Goal: Transaction & Acquisition: Download file/media

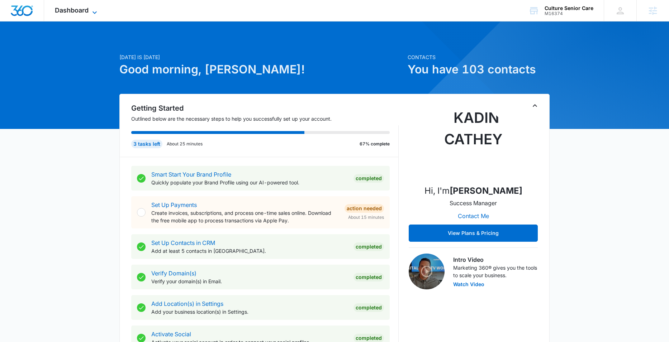
click at [94, 11] on icon at bounding box center [94, 12] width 9 height 9
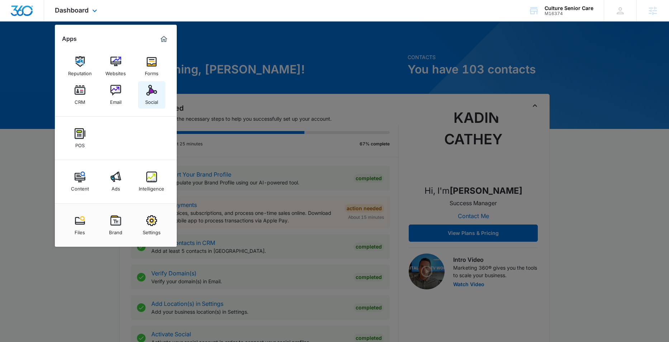
click at [154, 99] on div "Social" at bounding box center [151, 100] width 13 height 9
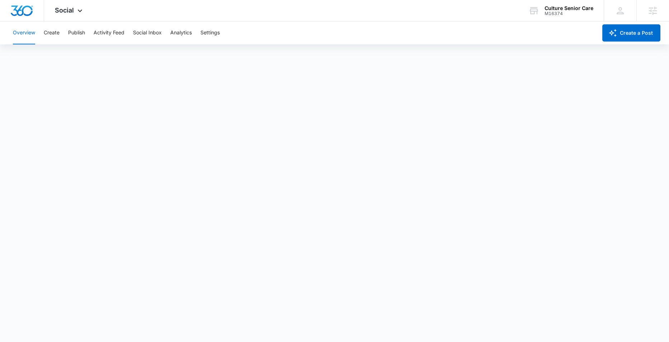
click at [293, 32] on div "Overview Create Publish Activity Feed Social Inbox Analytics Settings" at bounding box center [303, 32] width 588 height 23
click at [350, 32] on div "Overview Create Publish Activity Feed Social Inbox Analytics Settings" at bounding box center [303, 32] width 588 height 23
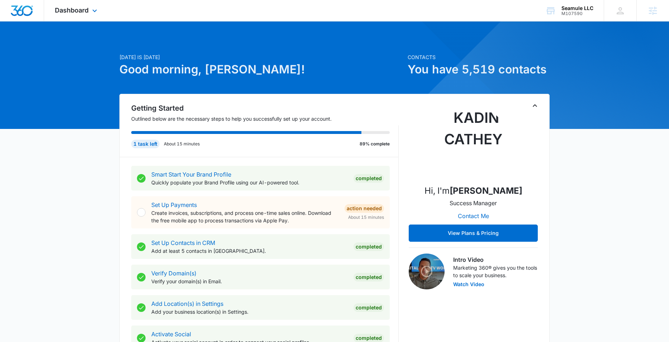
click at [101, 10] on div "Dashboard Apps Reputation Forms CRM Email Social POS Content Ads Intelligence F…" at bounding box center [77, 10] width 66 height 21
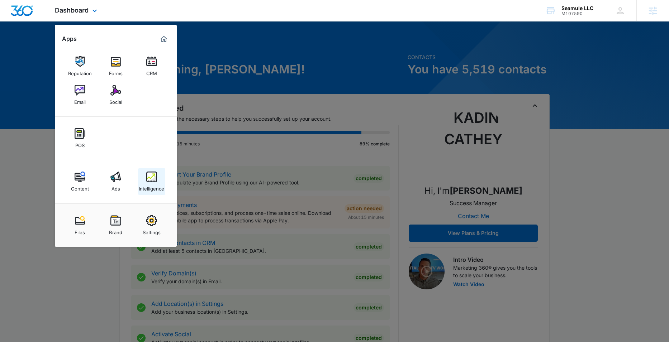
click at [152, 190] on div "Intelligence" at bounding box center [151, 186] width 25 height 9
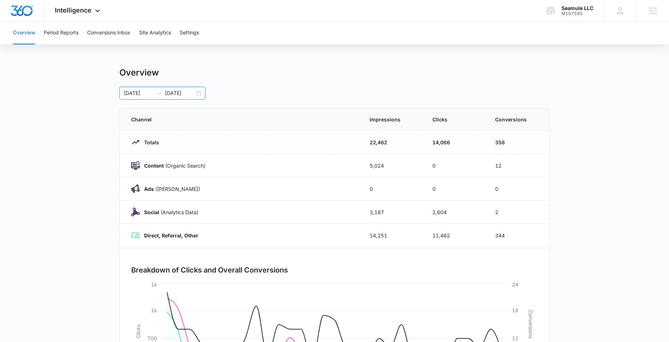
click at [201, 94] on div "06/29/2025 07/29/2025" at bounding box center [162, 93] width 86 height 13
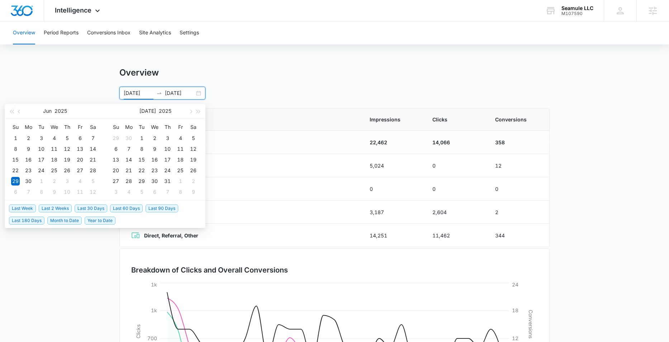
click at [85, 210] on span "Last 30 Days" at bounding box center [91, 209] width 33 height 8
type input "08/16/2025"
type input "09/15/2025"
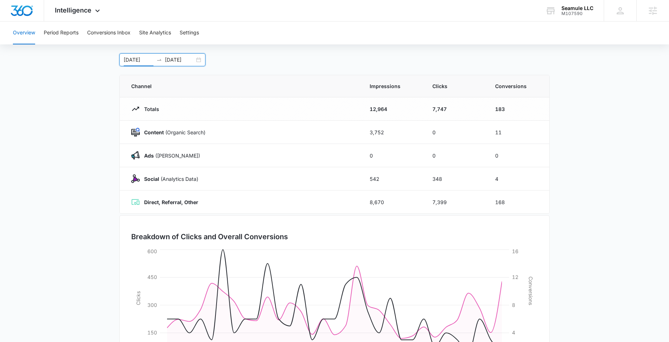
scroll to position [1, 0]
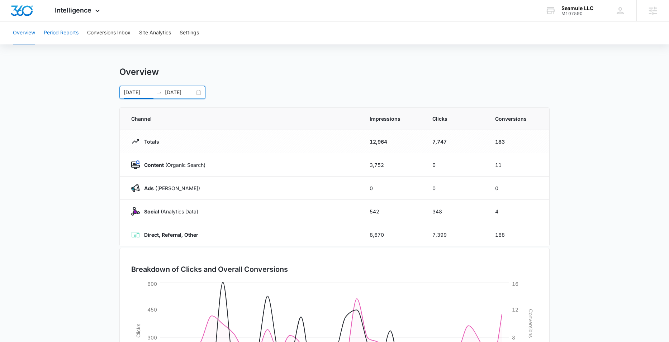
click at [61, 36] on button "Period Reports" at bounding box center [61, 32] width 35 height 23
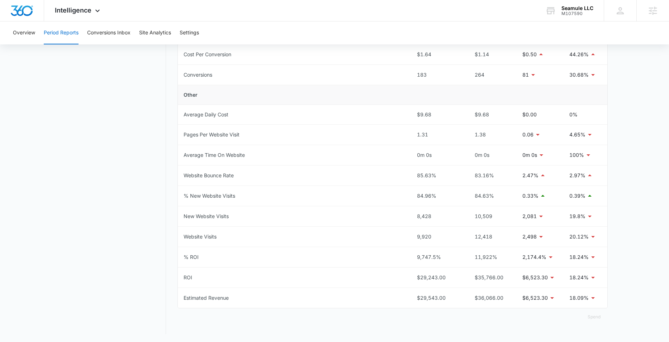
scroll to position [286, 0]
click at [88, 6] on span "Intelligence" at bounding box center [73, 10] width 37 height 8
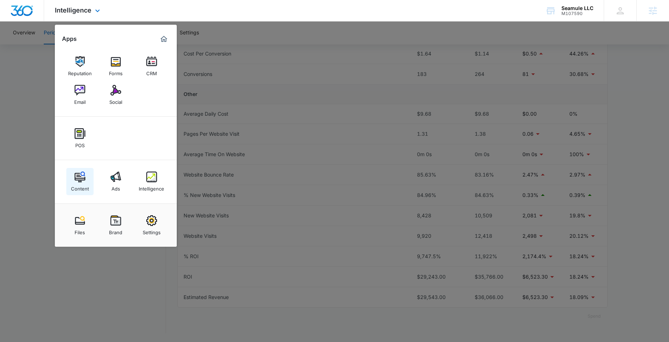
click at [80, 182] on img at bounding box center [80, 177] width 11 height 11
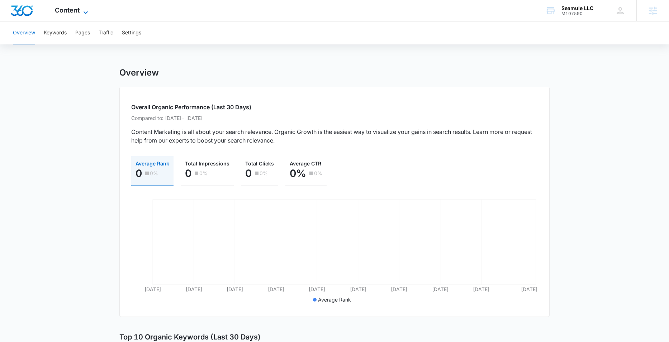
click at [74, 8] on span "Content" at bounding box center [67, 10] width 25 height 8
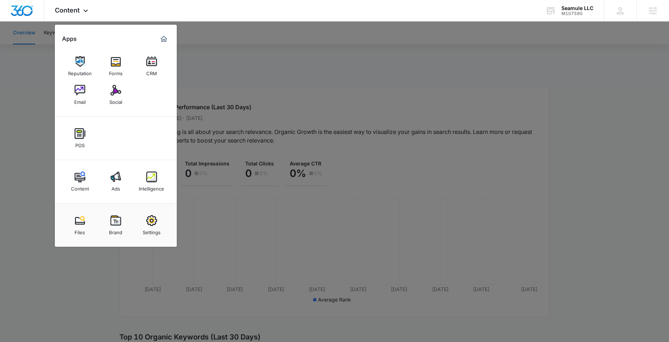
click at [148, 177] on img at bounding box center [151, 177] width 11 height 11
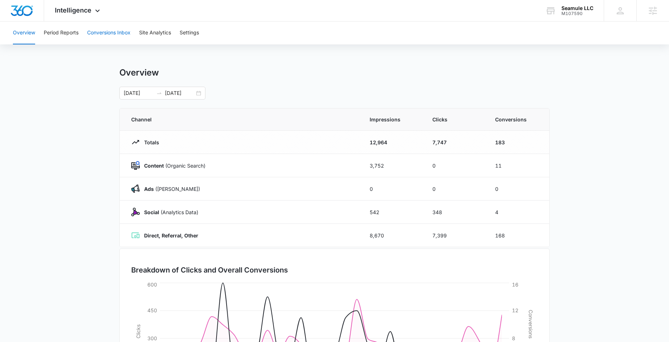
click at [115, 42] on button "Conversions Inbox" at bounding box center [108, 32] width 43 height 23
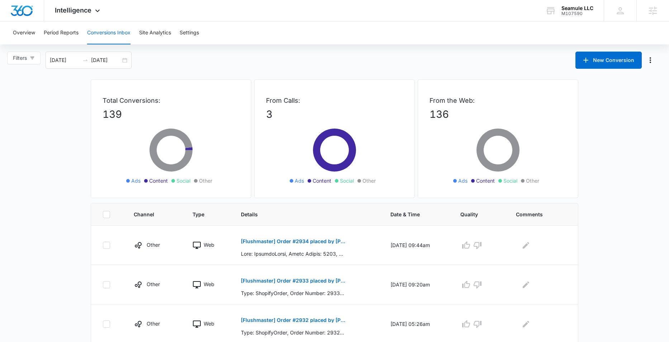
click at [219, 66] on div "Filters 08/17/2025 09/16/2025 New Conversion" at bounding box center [334, 60] width 669 height 17
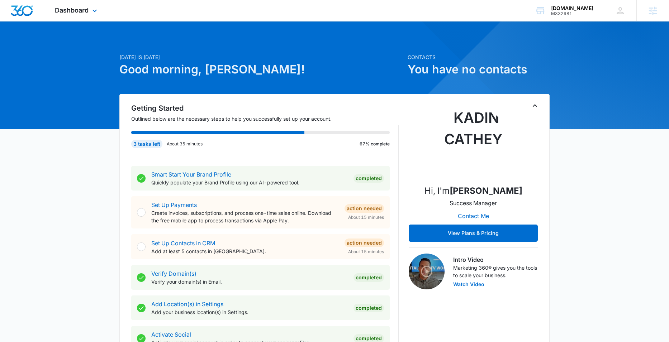
click at [89, 9] on div "Dashboard Apps Reputation Forms CRM Email Social Payments POS Content Ads Intel…" at bounding box center [77, 10] width 66 height 21
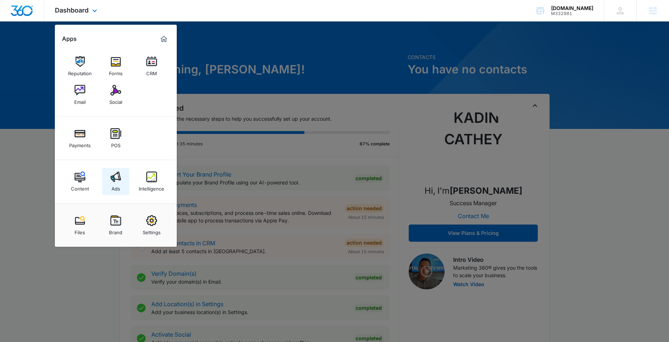
click at [116, 175] on img at bounding box center [115, 177] width 11 height 11
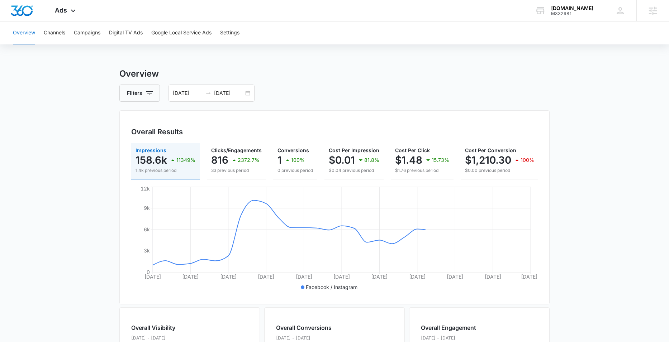
scroll to position [1, 0]
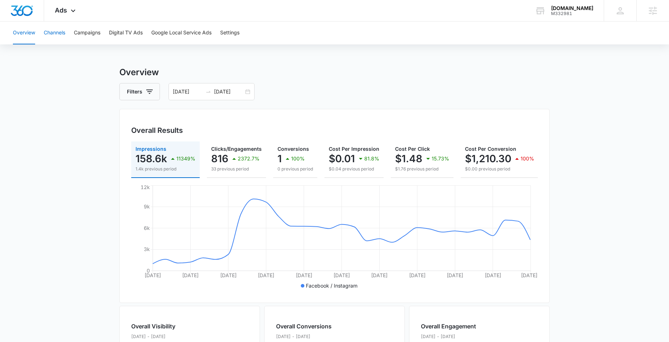
click at [54, 35] on button "Channels" at bounding box center [54, 32] width 21 height 23
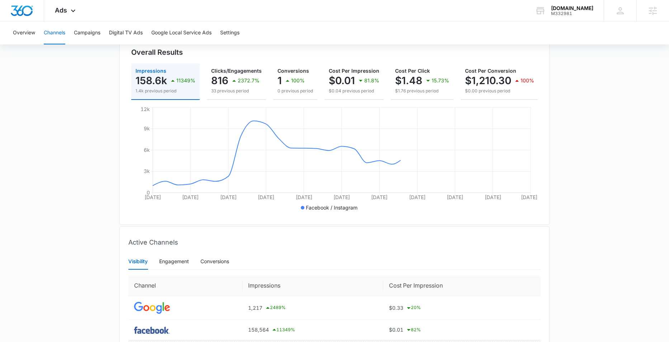
scroll to position [138, 0]
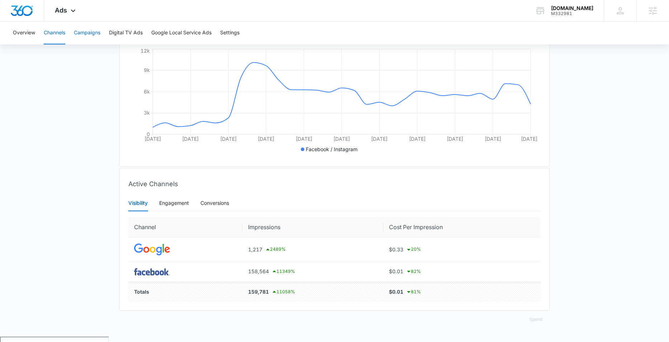
click at [80, 34] on button "Campaigns" at bounding box center [87, 32] width 27 height 23
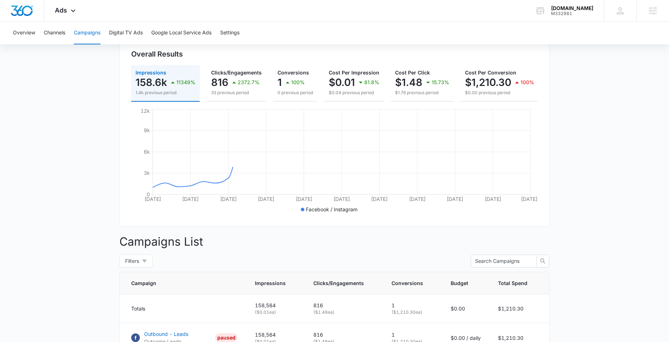
scroll to position [144, 0]
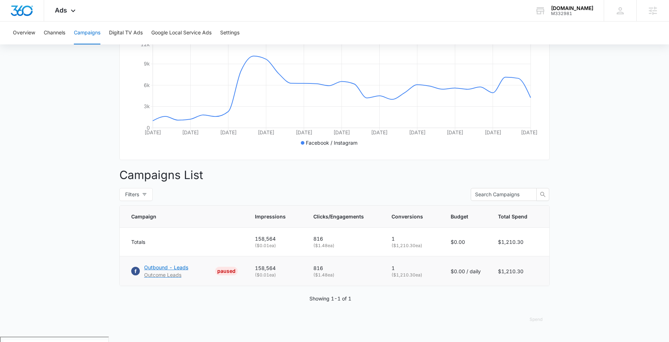
click at [162, 271] on p "Outbound - Leads" at bounding box center [166, 268] width 44 height 8
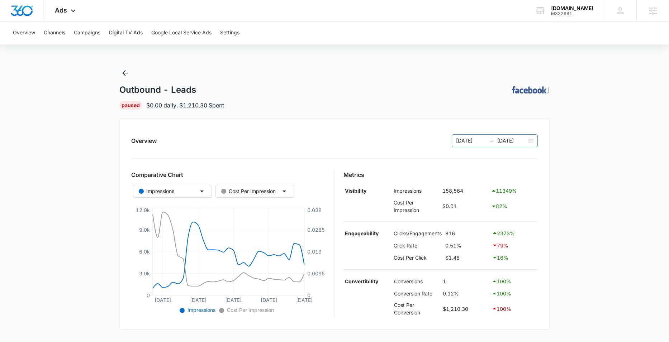
click at [534, 141] on div "07/12/2025 08/11/2025" at bounding box center [494, 140] width 86 height 13
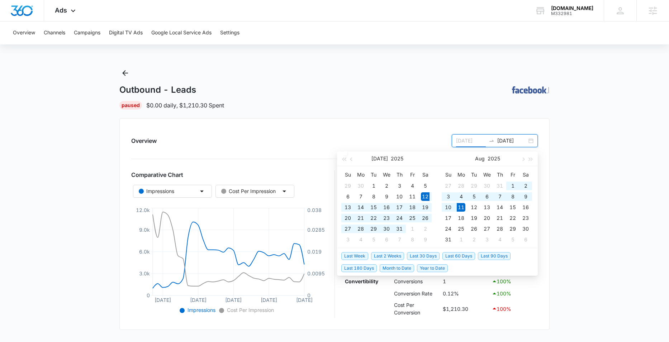
type input "07/12/2025"
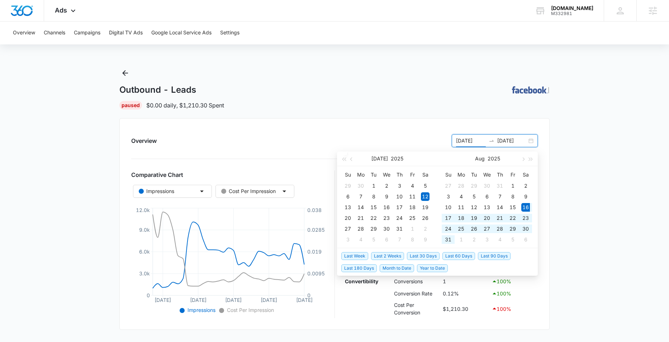
click at [432, 255] on span "Last 30 Days" at bounding box center [423, 256] width 33 height 8
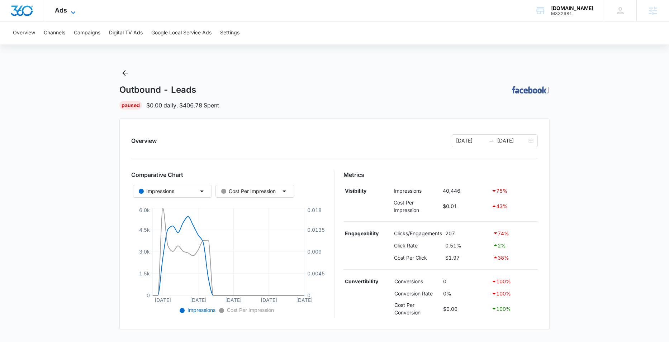
click at [69, 13] on icon at bounding box center [73, 12] width 9 height 9
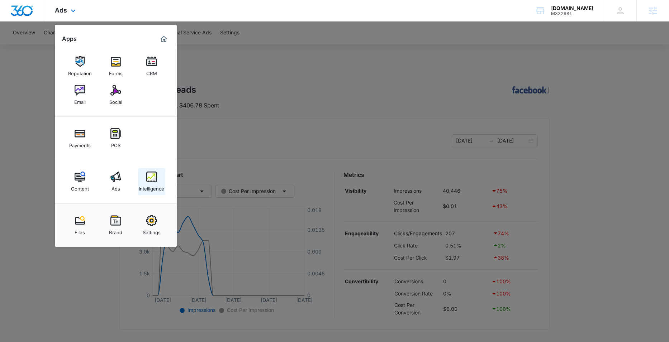
click at [153, 182] on div "Intelligence" at bounding box center [151, 186] width 25 height 9
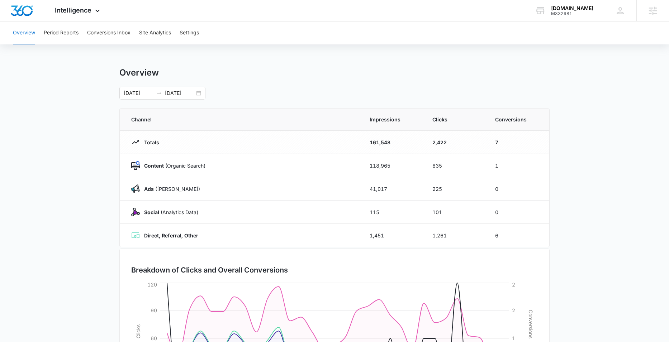
click at [241, 80] on div "Overview 08/16/2025 09/15/2025" at bounding box center [334, 83] width 430 height 32
click at [100, 8] on icon at bounding box center [97, 12] width 9 height 9
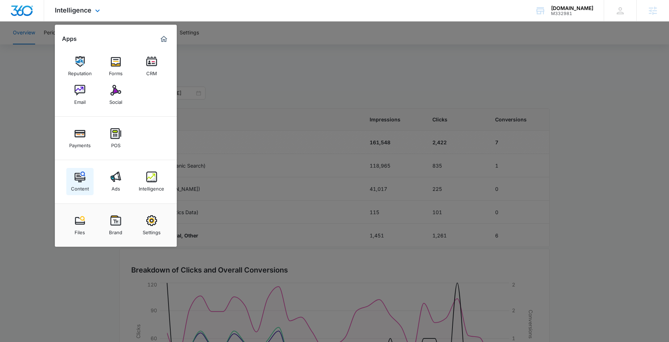
click at [91, 181] on link "Content" at bounding box center [79, 181] width 27 height 27
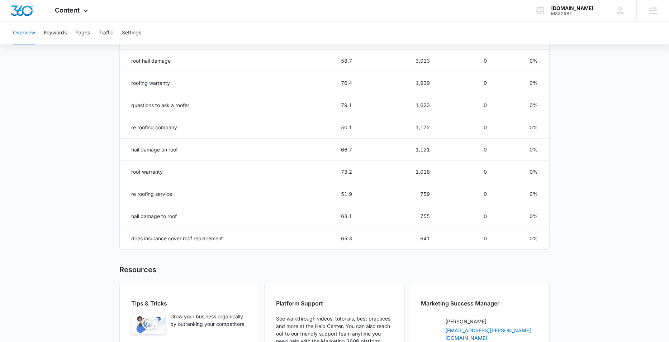
scroll to position [372, 0]
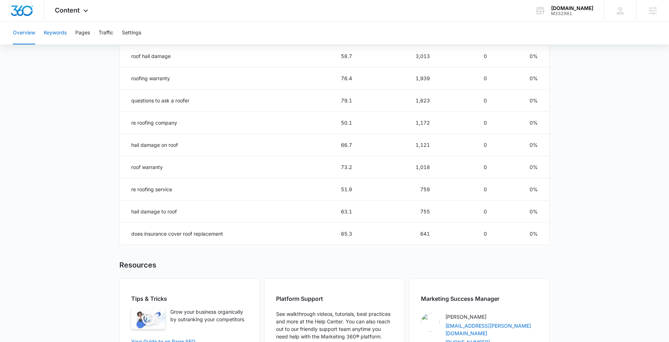
click at [59, 33] on button "Keywords" at bounding box center [55, 32] width 23 height 23
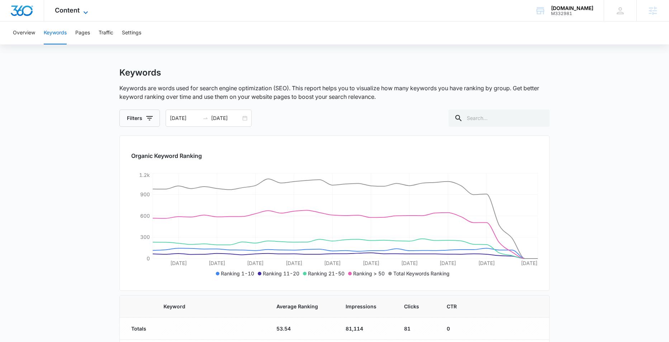
click at [76, 10] on span "Content" at bounding box center [67, 10] width 25 height 8
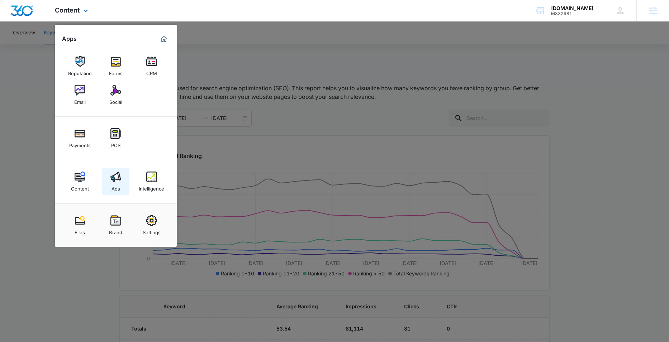
click at [119, 182] on div "Ads" at bounding box center [115, 186] width 9 height 9
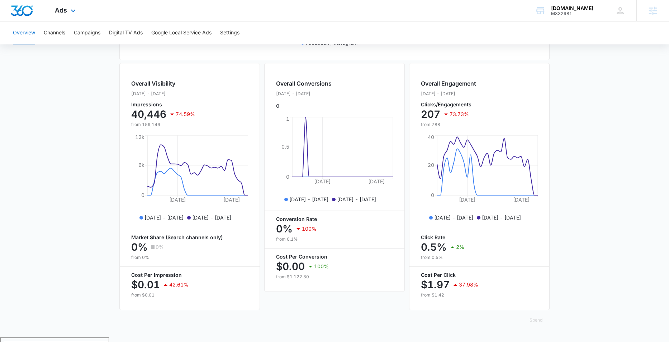
scroll to position [245, 0]
click at [88, 32] on button "Campaigns" at bounding box center [87, 32] width 27 height 23
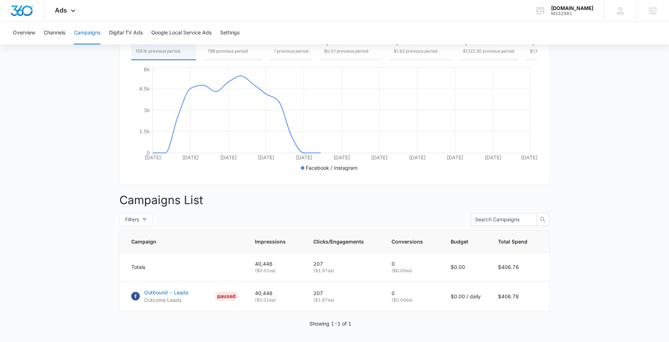
scroll to position [144, 0]
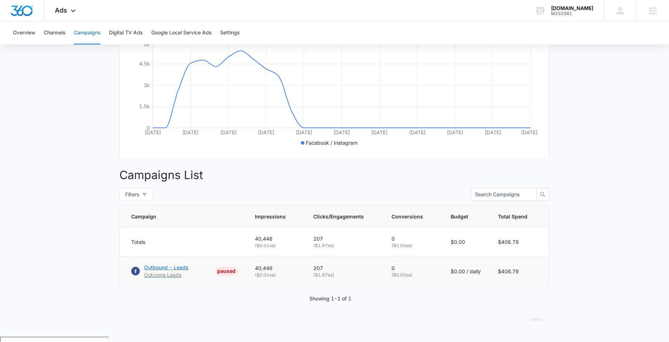
click at [158, 271] on p "Outbound - Leads" at bounding box center [166, 268] width 44 height 8
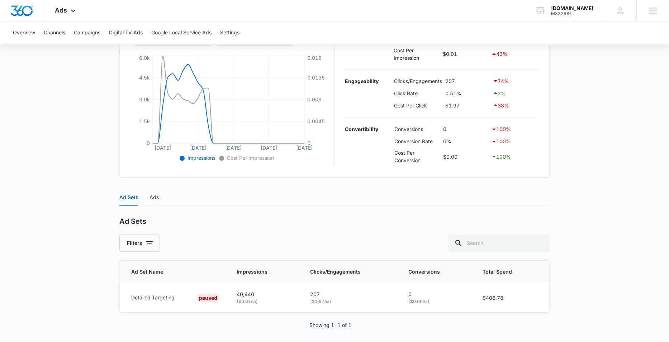
scroll to position [157, 0]
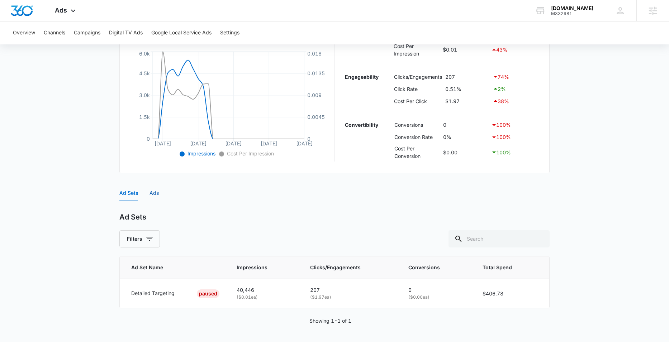
click at [156, 196] on div "Ads" at bounding box center [153, 193] width 9 height 8
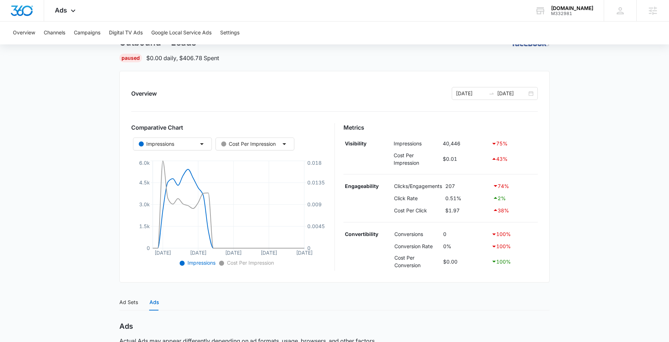
scroll to position [0, 0]
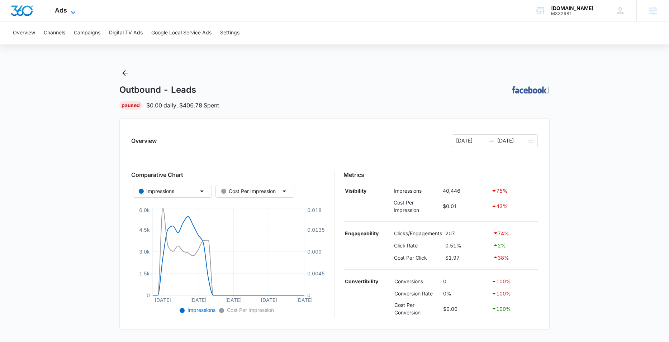
click at [71, 13] on icon at bounding box center [73, 12] width 9 height 9
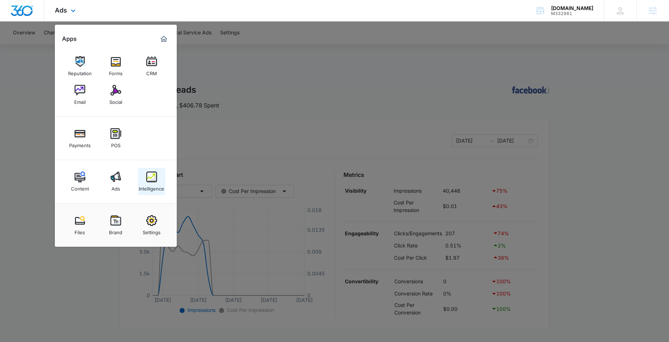
click at [149, 177] on img at bounding box center [151, 177] width 11 height 11
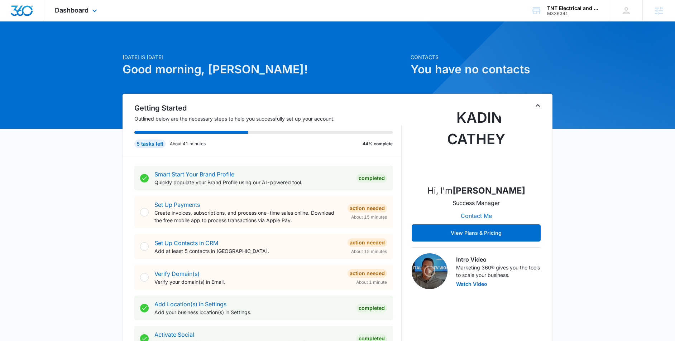
click at [90, 10] on div "Dashboard Apps Reputation Websites Forms CRM Email Social Payments POS Content …" at bounding box center [77, 10] width 66 height 21
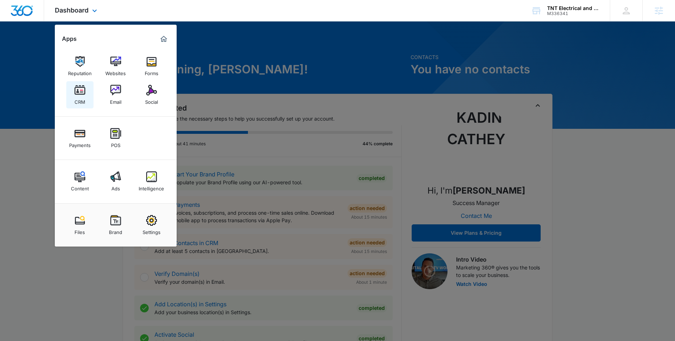
click at [81, 94] on img at bounding box center [80, 90] width 11 height 11
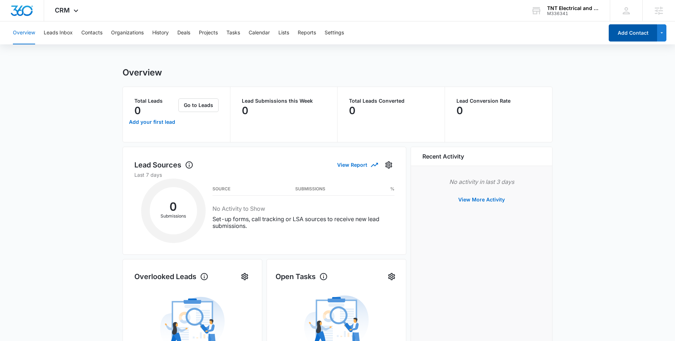
click at [654, 32] on button "Add Contact" at bounding box center [633, 32] width 48 height 17
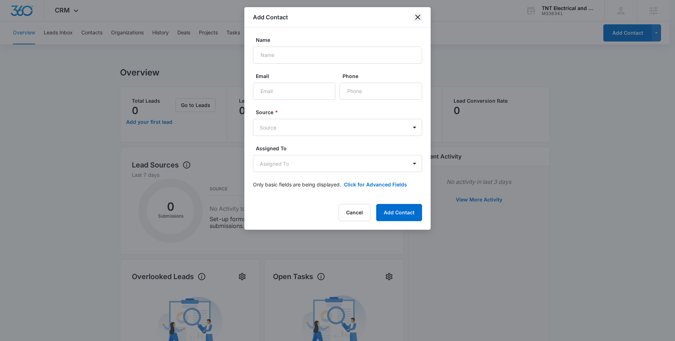
click at [416, 17] on icon "close" at bounding box center [417, 17] width 9 height 9
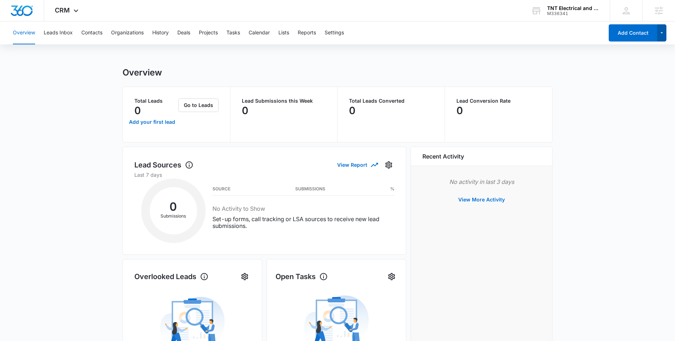
click at [661, 33] on icon "button" at bounding box center [662, 33] width 6 height 9
click at [571, 64] on div "Overview Leads Inbox Contacts Organizations History Deals Projects Tasks Calend…" at bounding box center [337, 296] width 675 height 550
click at [69, 13] on span "CRM" at bounding box center [62, 10] width 15 height 8
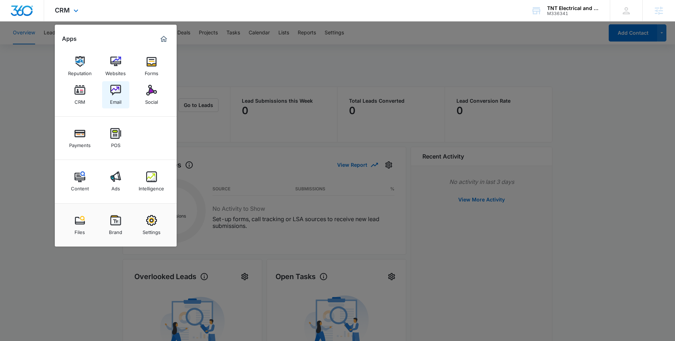
click at [115, 94] on img at bounding box center [115, 90] width 11 height 11
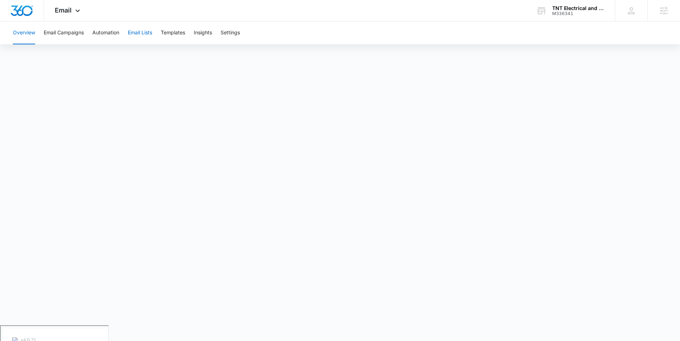
click at [140, 34] on button "Email Lists" at bounding box center [140, 32] width 24 height 23
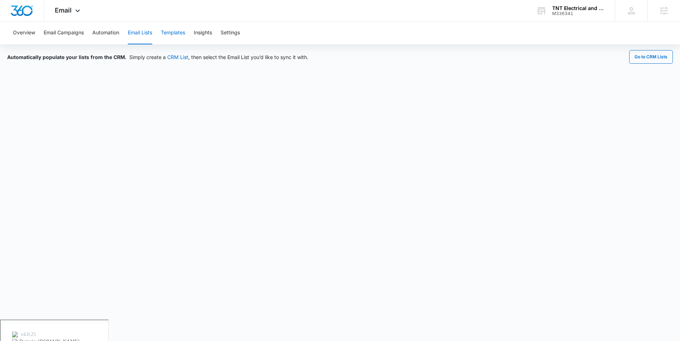
click at [181, 32] on button "Templates" at bounding box center [173, 32] width 24 height 23
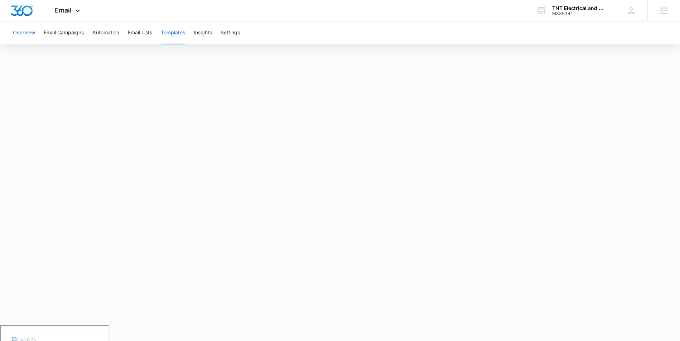
click at [18, 30] on button "Overview" at bounding box center [24, 32] width 22 height 23
click at [149, 34] on button "Email Lists" at bounding box center [140, 32] width 24 height 23
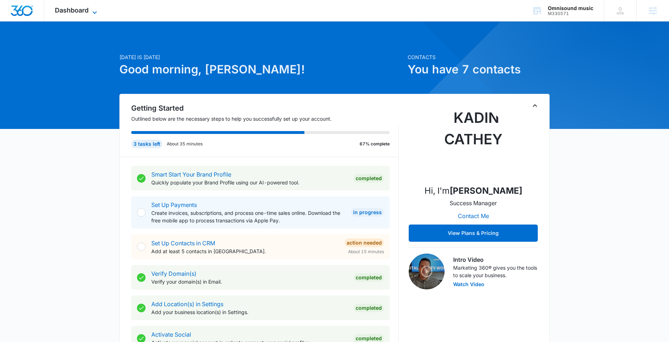
click at [92, 9] on icon at bounding box center [94, 12] width 9 height 9
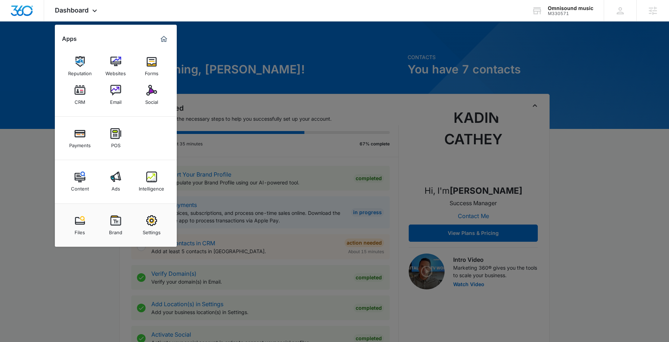
click at [79, 185] on div "Content" at bounding box center [80, 186] width 18 height 9
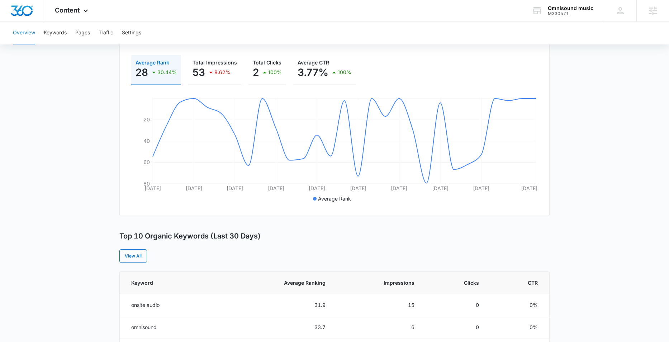
scroll to position [101, 0]
click at [50, 28] on button "Keywords" at bounding box center [55, 32] width 23 height 23
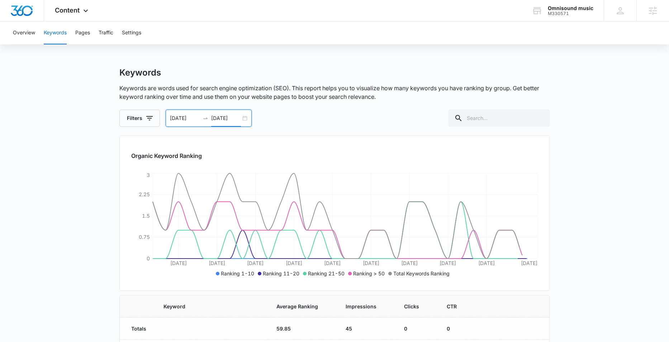
click at [238, 119] on input "08/13/2025" at bounding box center [226, 118] width 30 height 8
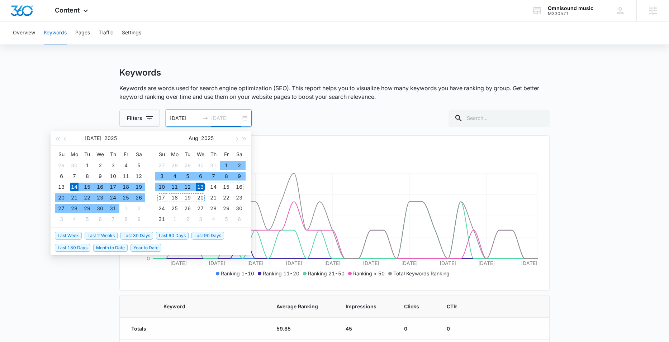
type input "08/13/2025"
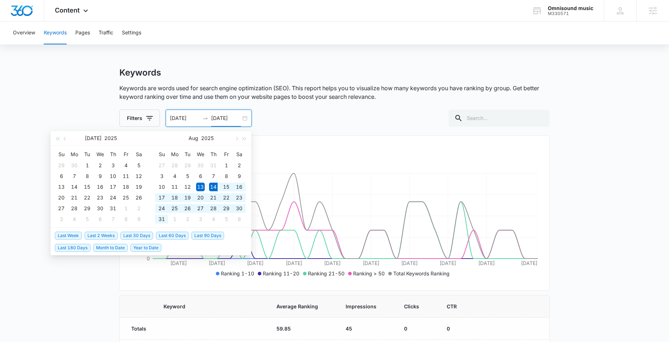
click at [145, 238] on span "Last 30 Days" at bounding box center [136, 236] width 33 height 8
type input "08/14/2025"
type input "09/13/2025"
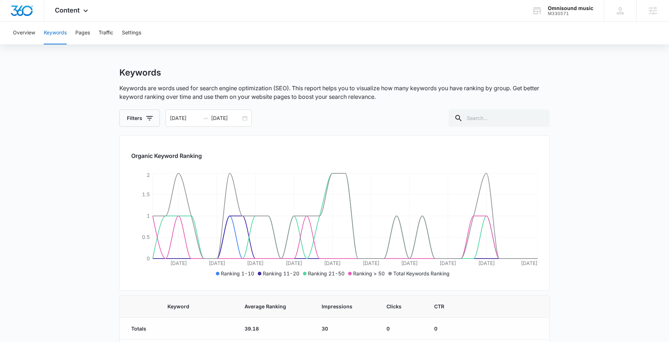
click at [97, 107] on main "Keywords Keywords are words used for search engine optimization (SEO). This rep…" at bounding box center [334, 276] width 669 height 419
click at [24, 33] on button "Overview" at bounding box center [24, 32] width 22 height 23
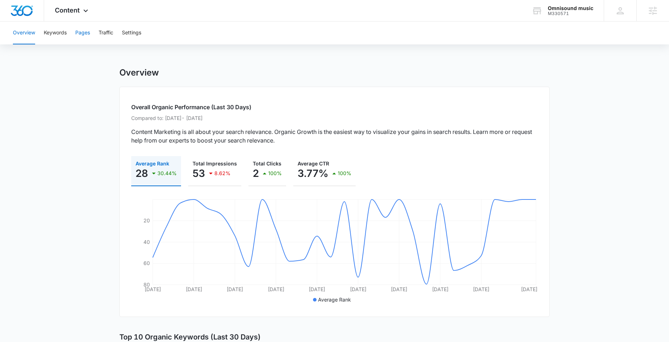
click at [85, 34] on button "Pages" at bounding box center [82, 32] width 15 height 23
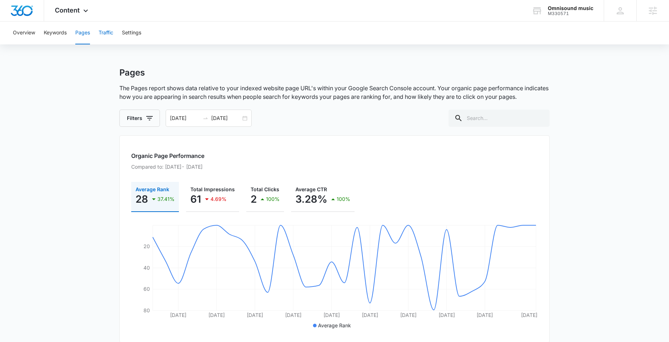
click at [103, 35] on button "Traffic" at bounding box center [106, 32] width 15 height 23
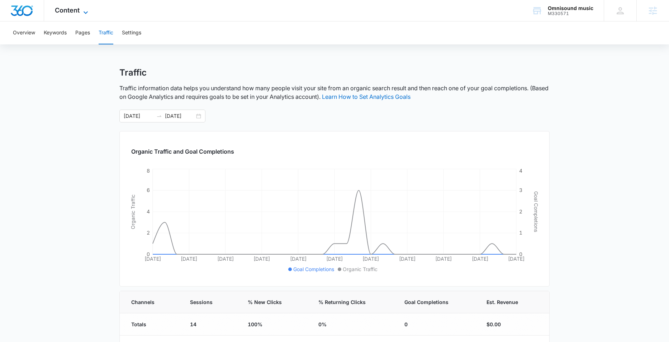
click at [82, 11] on icon at bounding box center [85, 12] width 9 height 9
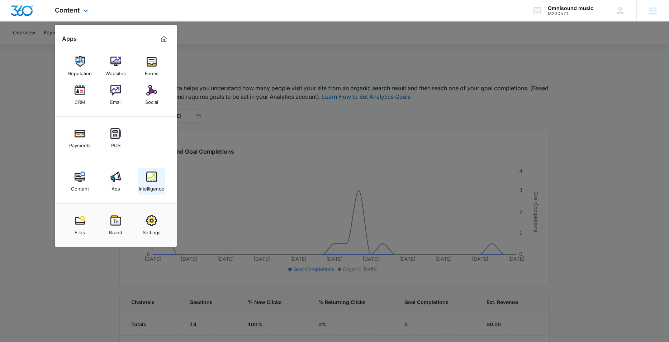
click at [146, 178] on img at bounding box center [151, 177] width 11 height 11
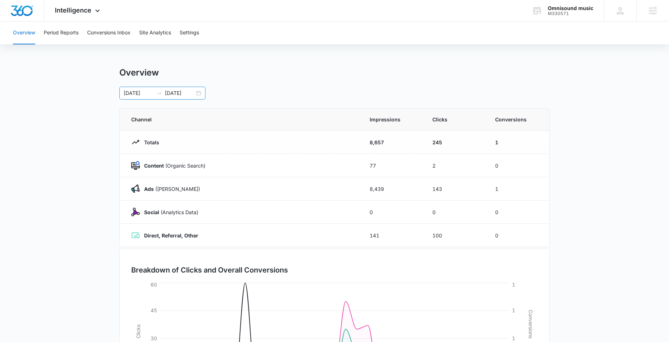
click at [196, 92] on div "08/14/2025 09/13/2025" at bounding box center [162, 93] width 86 height 13
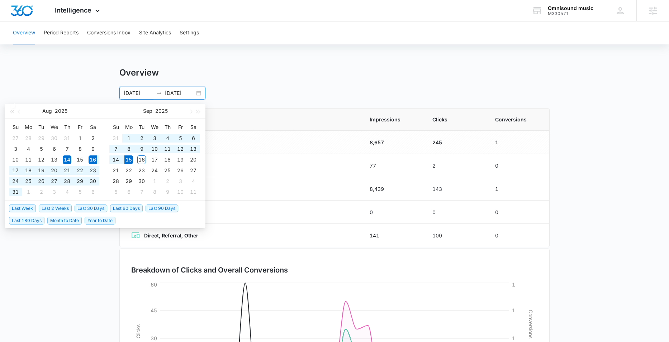
click at [94, 209] on span "Last 30 Days" at bounding box center [91, 209] width 33 height 8
type input "08/16/2025"
type input "09/15/2025"
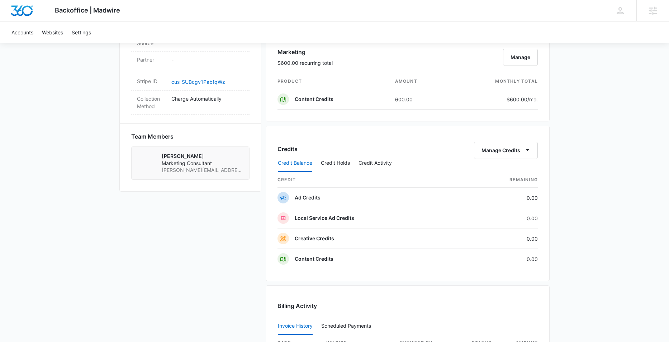
scroll to position [585, 0]
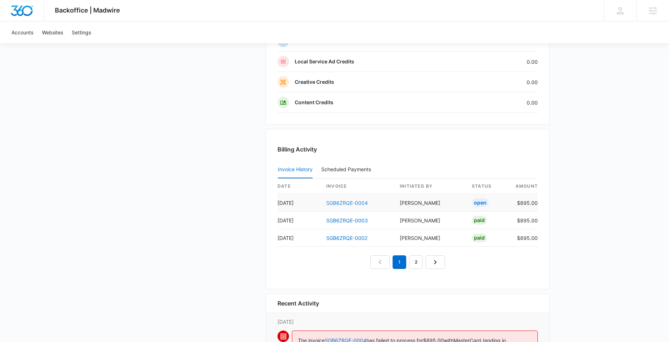
click at [350, 204] on link "SGB6ZRQE-0004" at bounding box center [347, 203] width 42 height 6
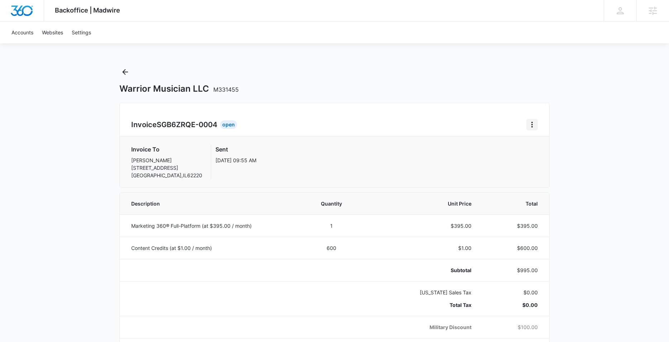
click at [535, 125] on icon "Home" at bounding box center [531, 124] width 9 height 9
click at [553, 144] on link "Download Invoice" at bounding box center [556, 145] width 42 height 6
